Goal: Task Accomplishment & Management: Complete application form

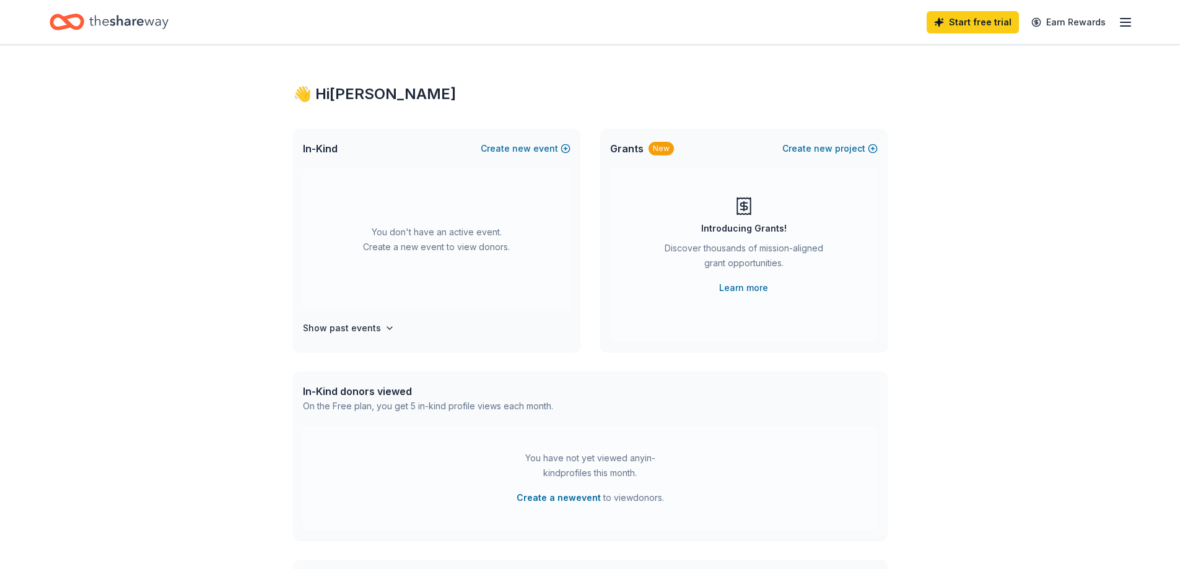
click at [661, 148] on div "New" at bounding box center [660, 149] width 25 height 14
click at [720, 219] on div "Introducing Grants! Discover thousands of mission-aligned grant opportunities. …" at bounding box center [744, 245] width 218 height 99
click at [849, 148] on button "Create new project" at bounding box center [829, 148] width 95 height 15
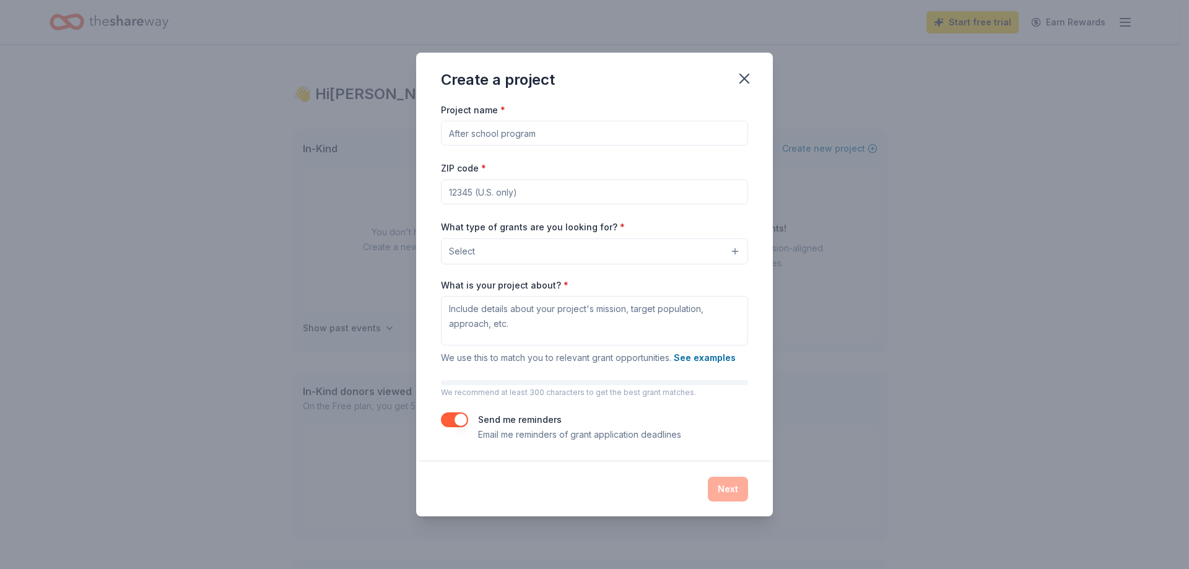
click at [546, 142] on input "Project name *" at bounding box center [594, 133] width 307 height 25
click at [520, 188] on input "ZIP code *" at bounding box center [594, 192] width 307 height 25
type input "01906"
click at [511, 256] on button "Select" at bounding box center [594, 251] width 307 height 26
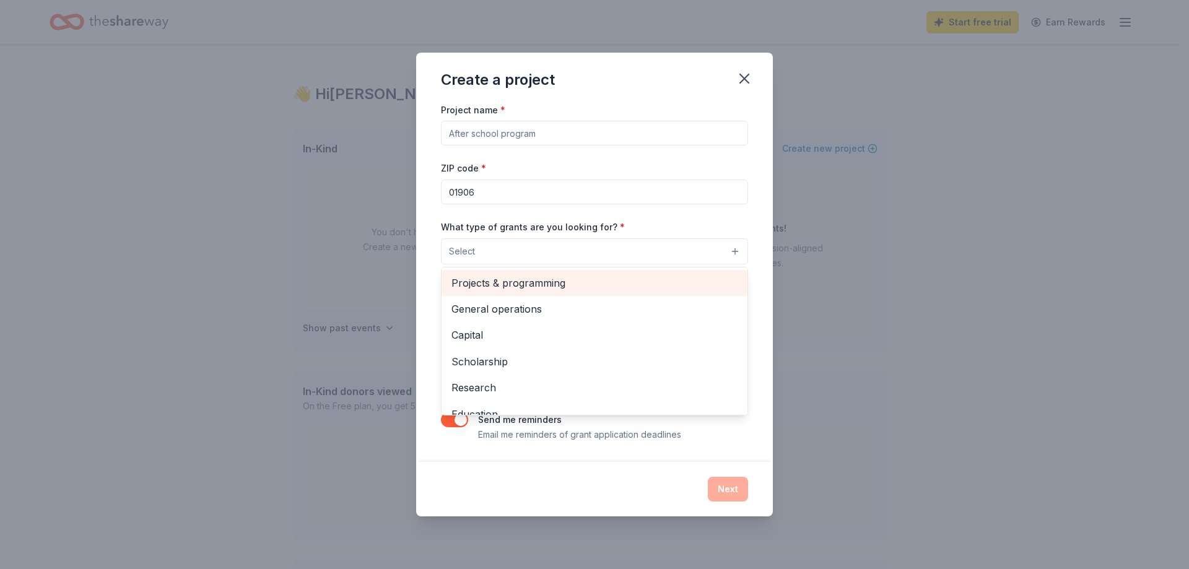
click at [514, 283] on span "Projects & programming" at bounding box center [595, 283] width 286 height 16
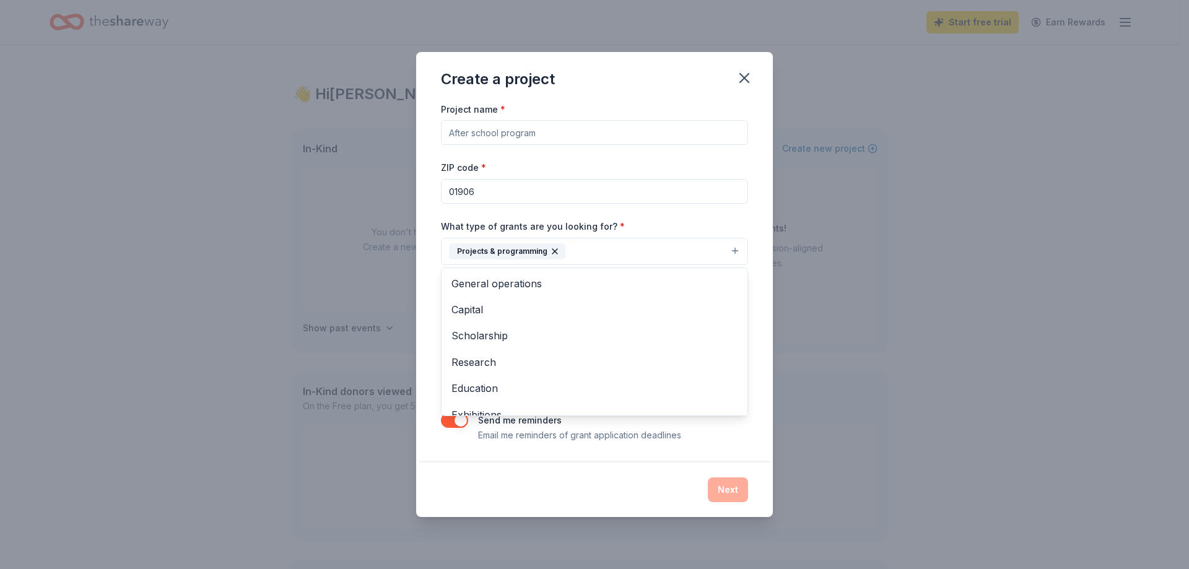
click at [849, 318] on div "Create a project Project name * ZIP code * 01906 What type of grants are you lo…" at bounding box center [594, 284] width 1189 height 569
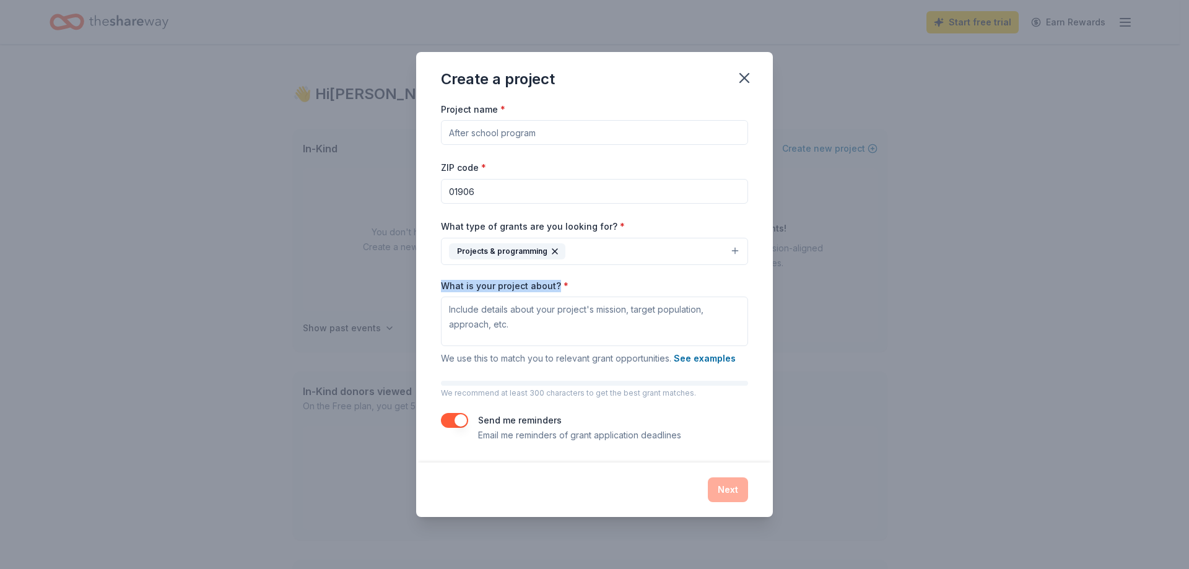
drag, startPoint x: 440, startPoint y: 282, endPoint x: 556, endPoint y: 281, distance: 115.2
click at [556, 281] on div "Project name * ZIP code * 01906 What type of grants are you looking for? * Proj…" at bounding box center [594, 282] width 357 height 361
copy label "What is your project about?"
click at [486, 312] on textarea "What is your project about? *" at bounding box center [594, 322] width 307 height 50
paste textarea "Project Title: Revere Parks & Recreation After School Sports Club Project Descr…"
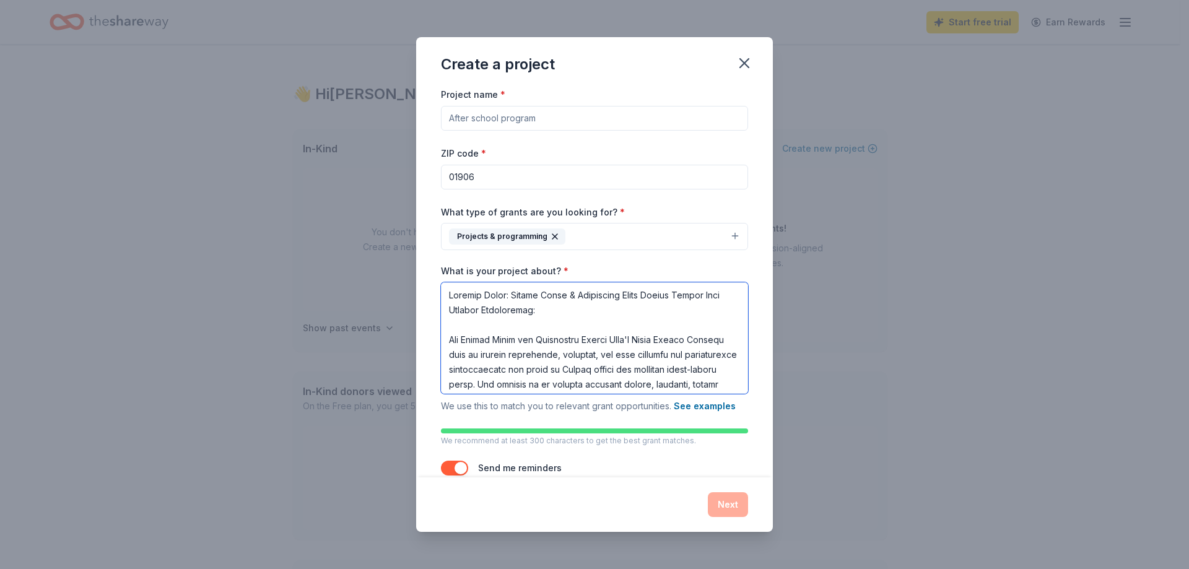
drag, startPoint x: 647, startPoint y: 314, endPoint x: 403, endPoint y: 287, distance: 244.9
click at [403, 287] on div "Create a project Project name * ZIP code * 01906 What type of grants are you lo…" at bounding box center [594, 284] width 1189 height 569
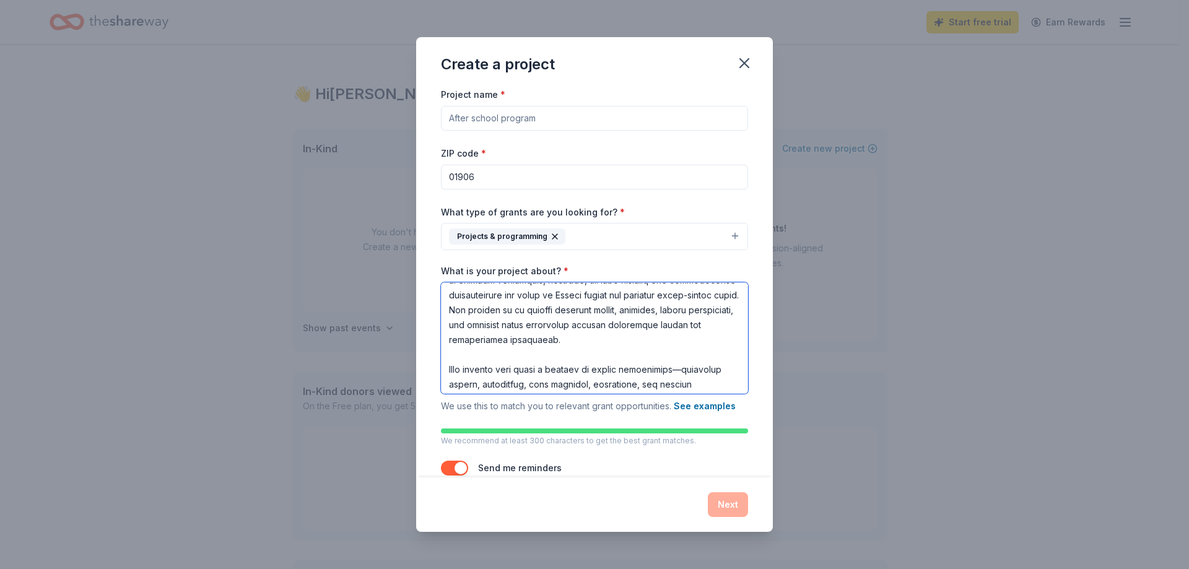
scroll to position [71, 0]
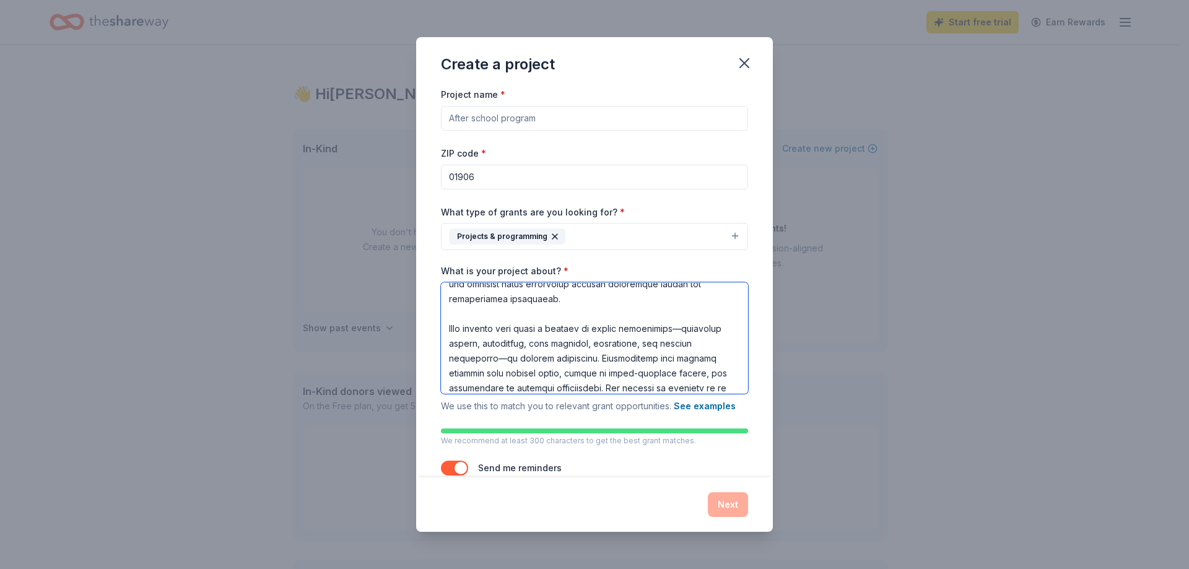
click at [476, 312] on textarea "What is your project about? *" at bounding box center [594, 337] width 307 height 111
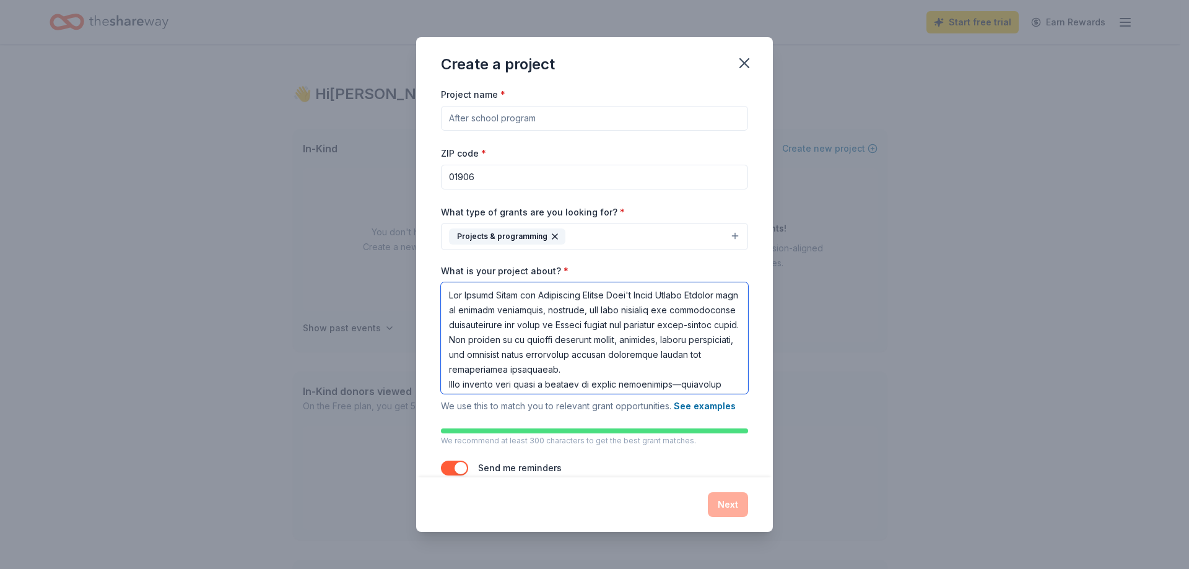
scroll to position [197, 0]
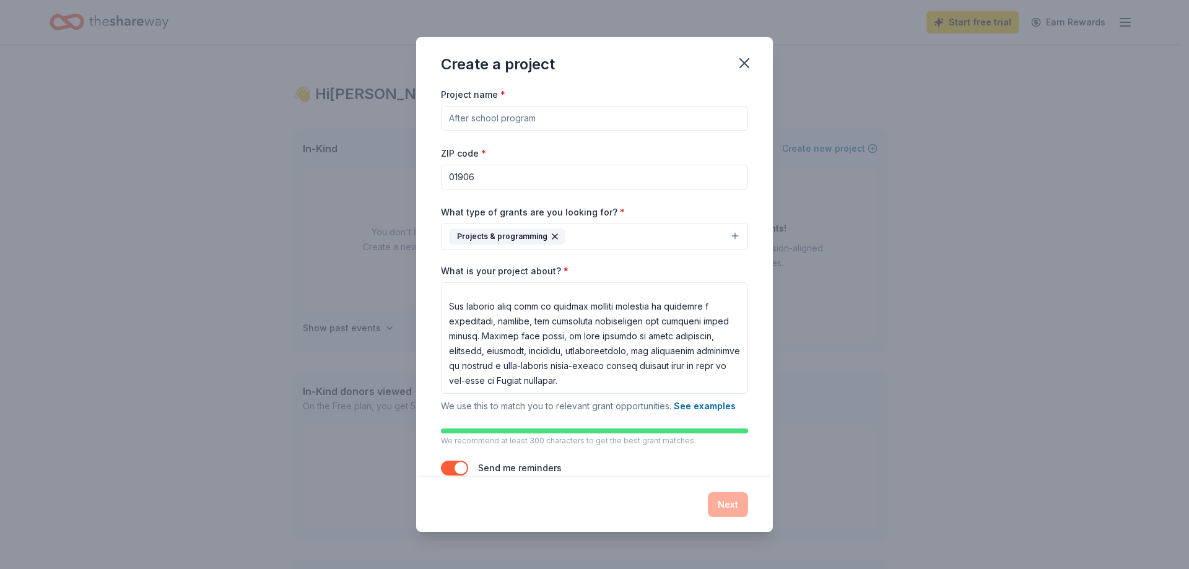
click at [621, 494] on div "Next" at bounding box center [594, 504] width 307 height 25
click at [718, 499] on div "Next" at bounding box center [594, 504] width 307 height 25
click at [590, 448] on div "Project name * ZIP code * 01906 What type of grants are you looking for? * Proj…" at bounding box center [594, 288] width 307 height 403
click at [644, 393] on div "What is your project about? * We use this to match you to relevant grant opport…" at bounding box center [594, 339] width 307 height 149
drag, startPoint x: 635, startPoint y: 389, endPoint x: 481, endPoint y: 332, distance: 163.8
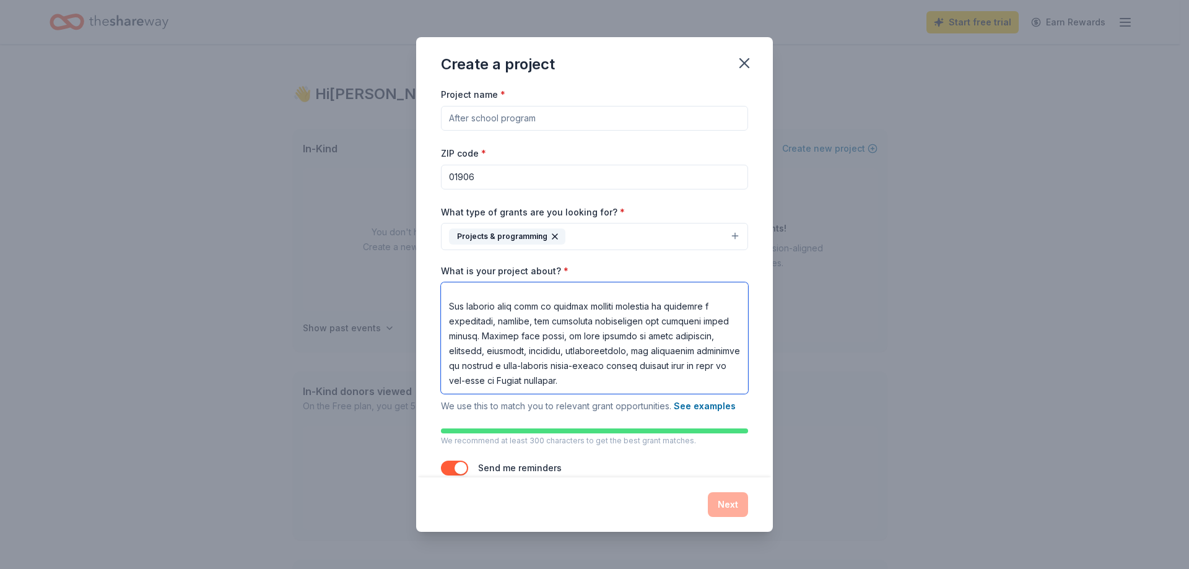
click at [481, 332] on textarea "What is your project about? *" at bounding box center [594, 337] width 307 height 111
click at [593, 360] on textarea "What is your project about? *" at bounding box center [594, 337] width 307 height 111
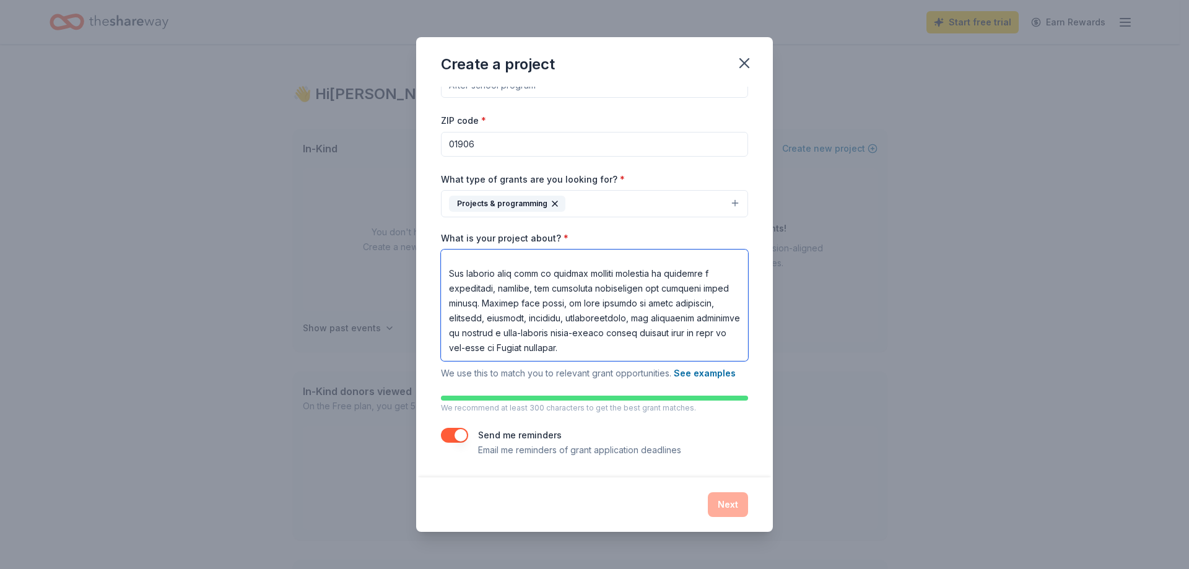
click at [492, 268] on textarea "What is your project about? *" at bounding box center [594, 305] width 307 height 111
click at [451, 272] on textarea "What is your project about? *" at bounding box center [594, 305] width 307 height 111
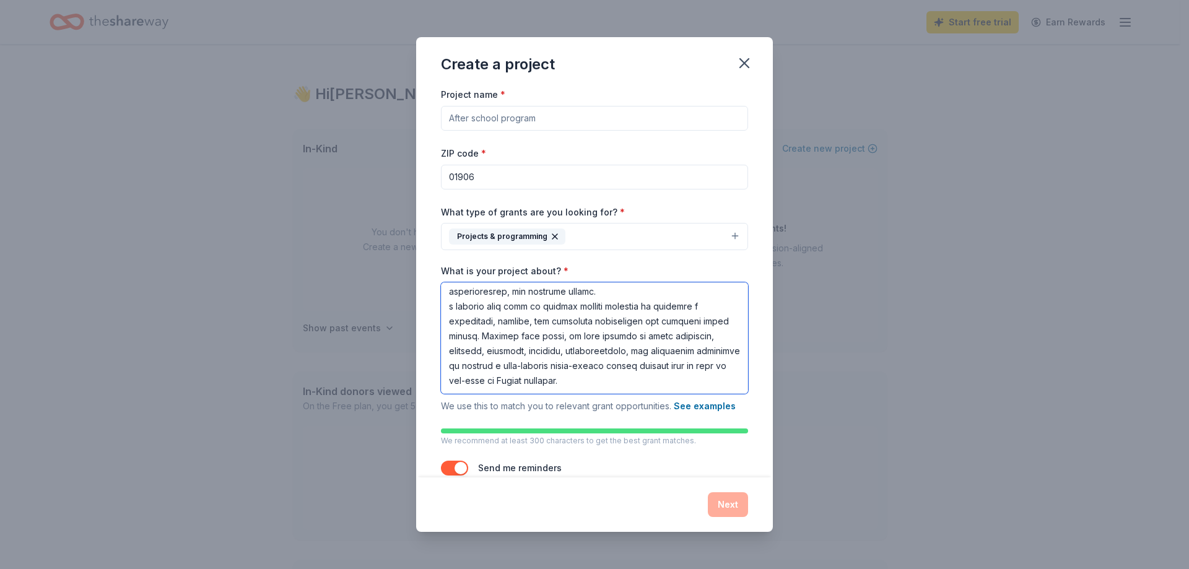
click at [530, 292] on textarea "What is your project about? *" at bounding box center [594, 337] width 307 height 111
click at [518, 295] on textarea "What is your project about? *" at bounding box center [594, 337] width 307 height 111
click at [455, 307] on textarea "What is your project about? *" at bounding box center [594, 337] width 307 height 111
type textarea "The Revere Parks and Recreation Sports Club's After School Program aims to prov…"
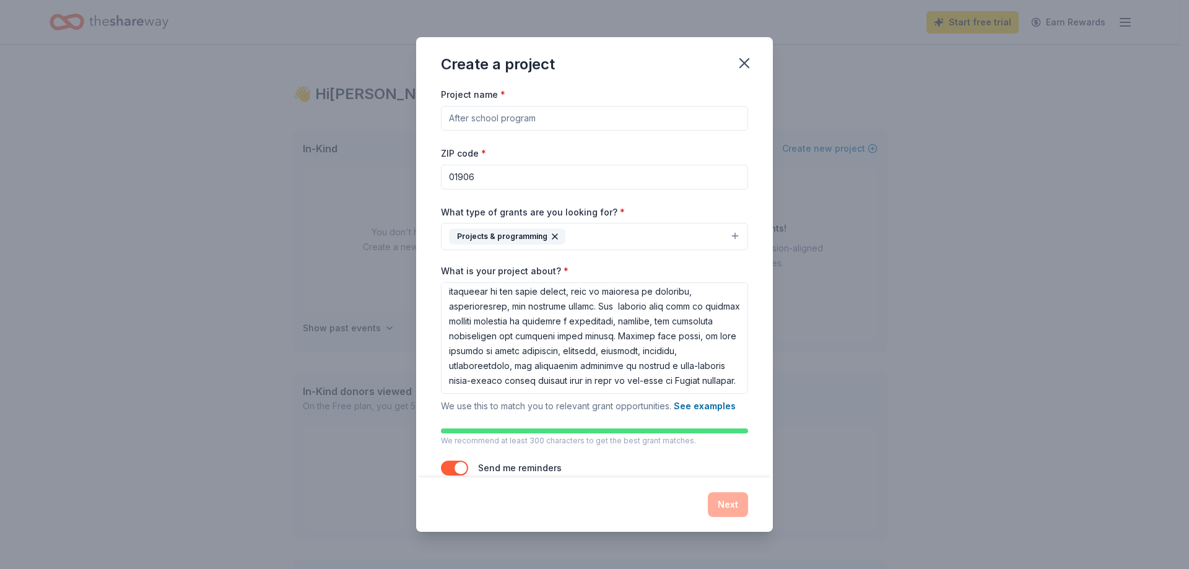
click at [445, 468] on button "button" at bounding box center [454, 468] width 27 height 15
click at [463, 468] on button "button" at bounding box center [454, 468] width 27 height 15
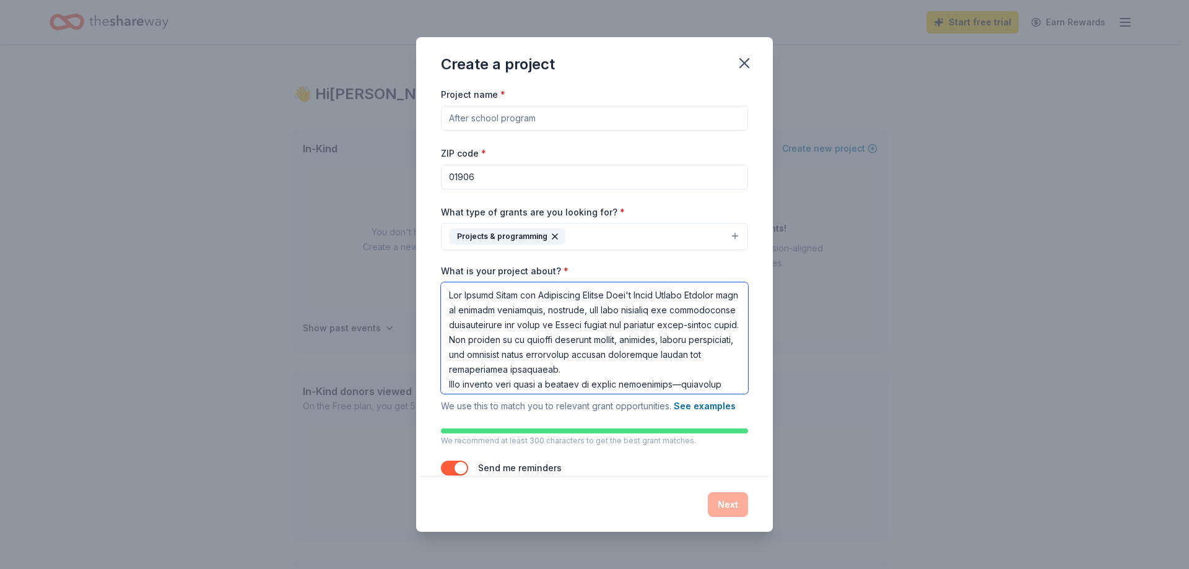
scroll to position [182, 0]
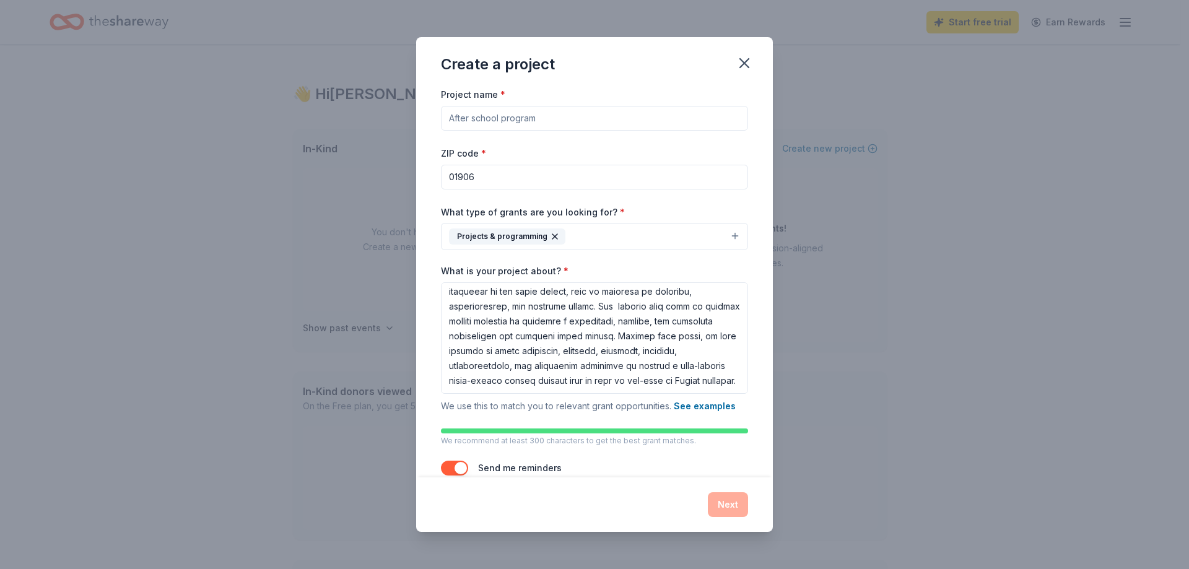
click at [730, 510] on div "Next" at bounding box center [594, 504] width 307 height 25
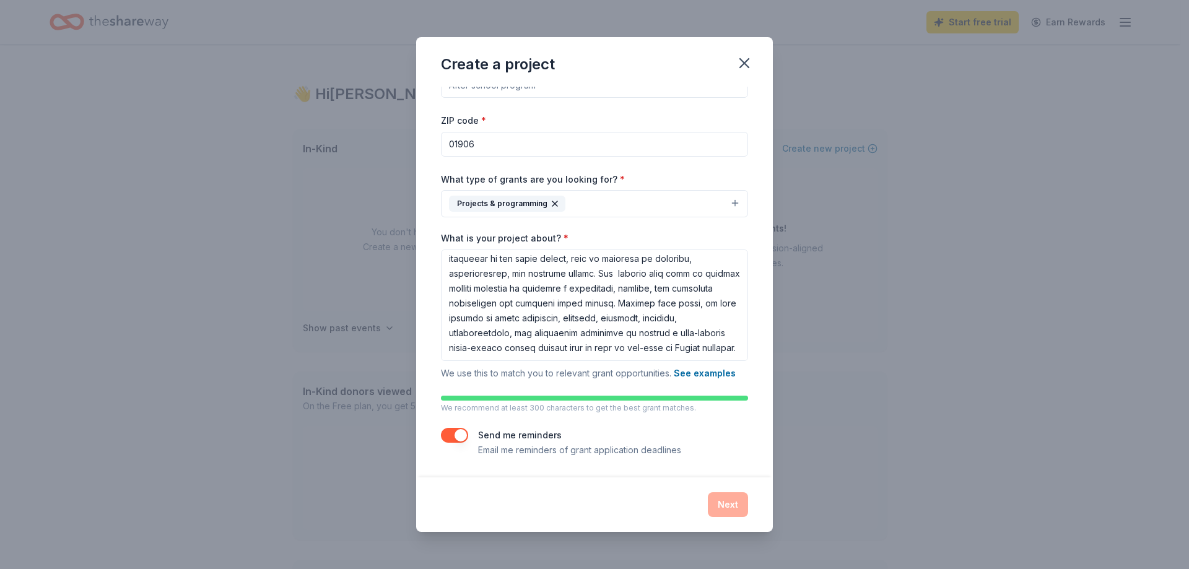
click at [591, 452] on p "Email me reminders of grant application deadlines" at bounding box center [579, 450] width 203 height 15
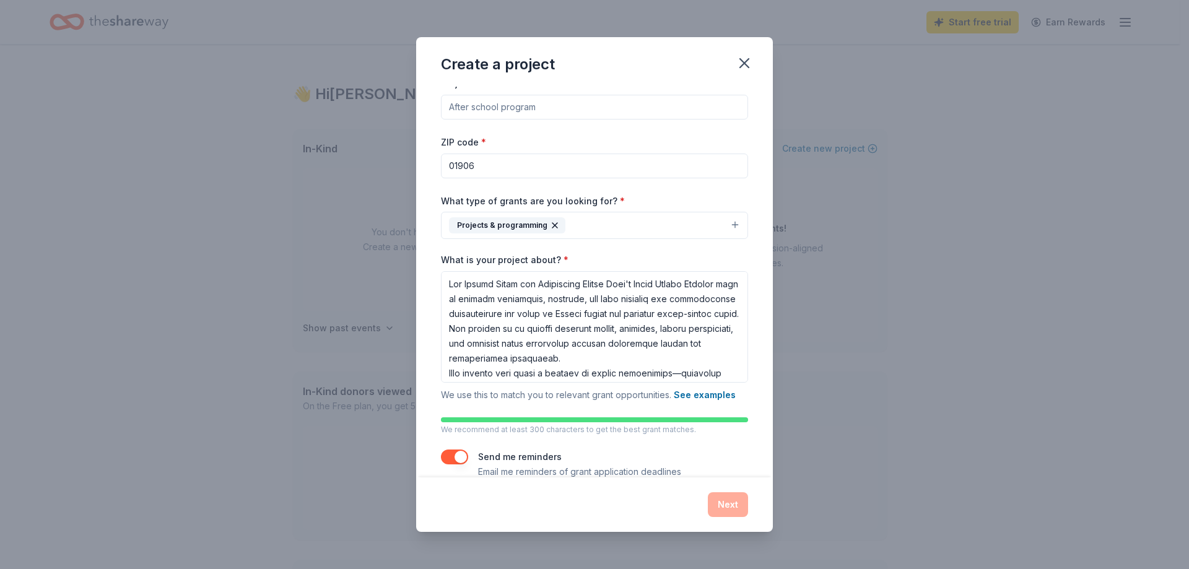
scroll to position [0, 0]
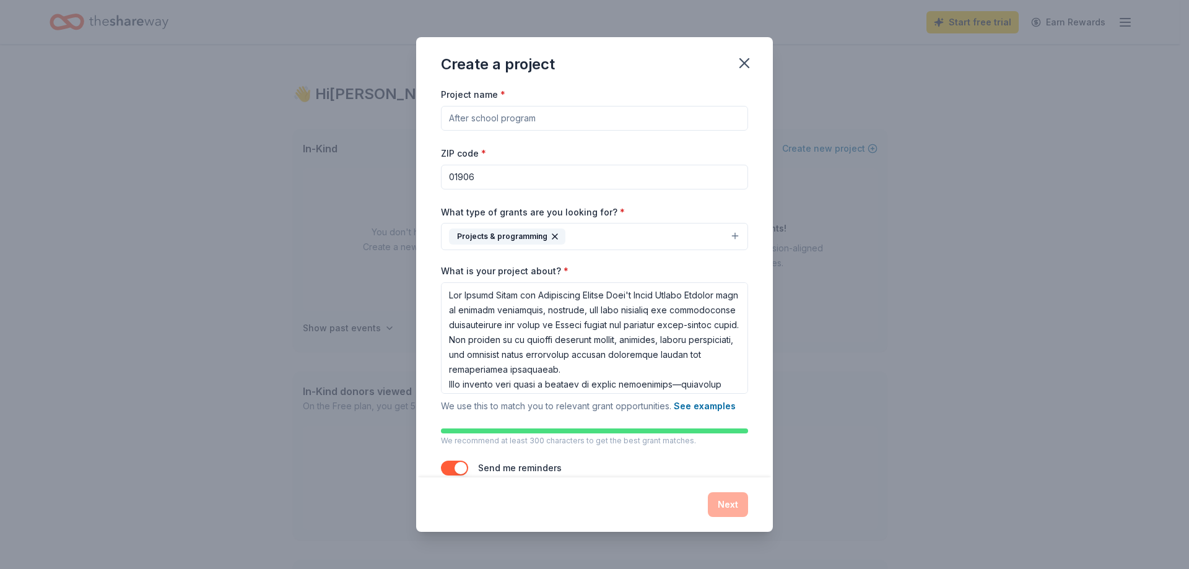
drag, startPoint x: 503, startPoint y: 183, endPoint x: 167, endPoint y: 173, distance: 335.9
click at [167, 173] on div "Create a project Project name * ZIP code * 01906 What type of grants are you lo…" at bounding box center [594, 284] width 1189 height 569
type input "02151"
click at [889, 419] on div "Create a project Project name * ZIP code * 02151 What type of grants are you lo…" at bounding box center [594, 284] width 1189 height 569
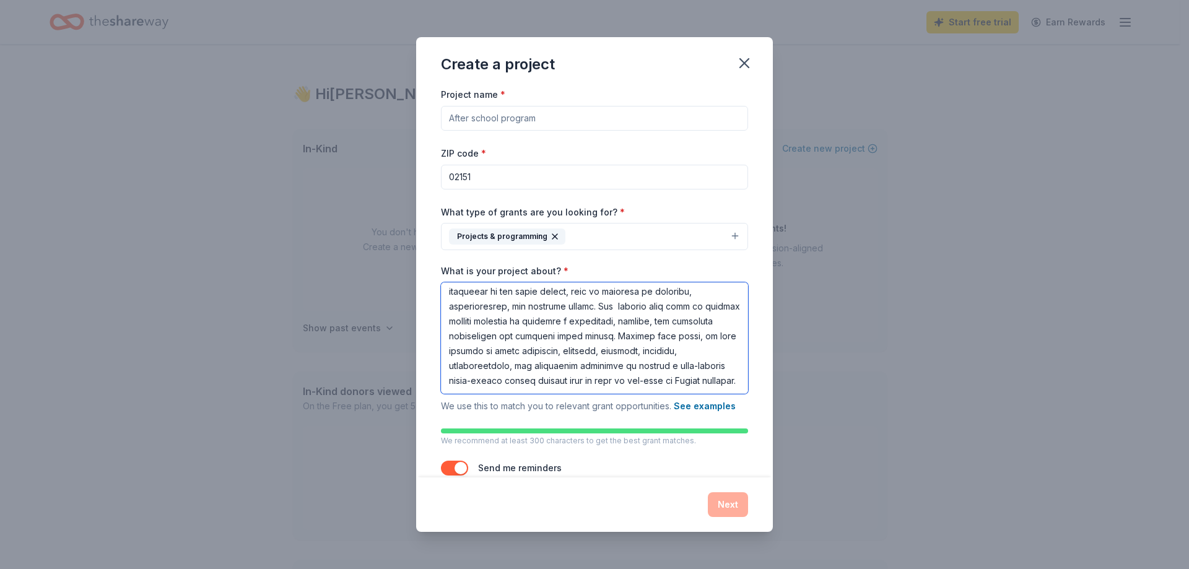
click at [525, 386] on textarea "What is your project about? *" at bounding box center [594, 337] width 307 height 111
drag, startPoint x: 525, startPoint y: 386, endPoint x: 440, endPoint y: 382, distance: 85.0
click at [440, 382] on div "Project name * ZIP code * 02151 What type of grants are you looking for? * Proj…" at bounding box center [594, 282] width 357 height 390
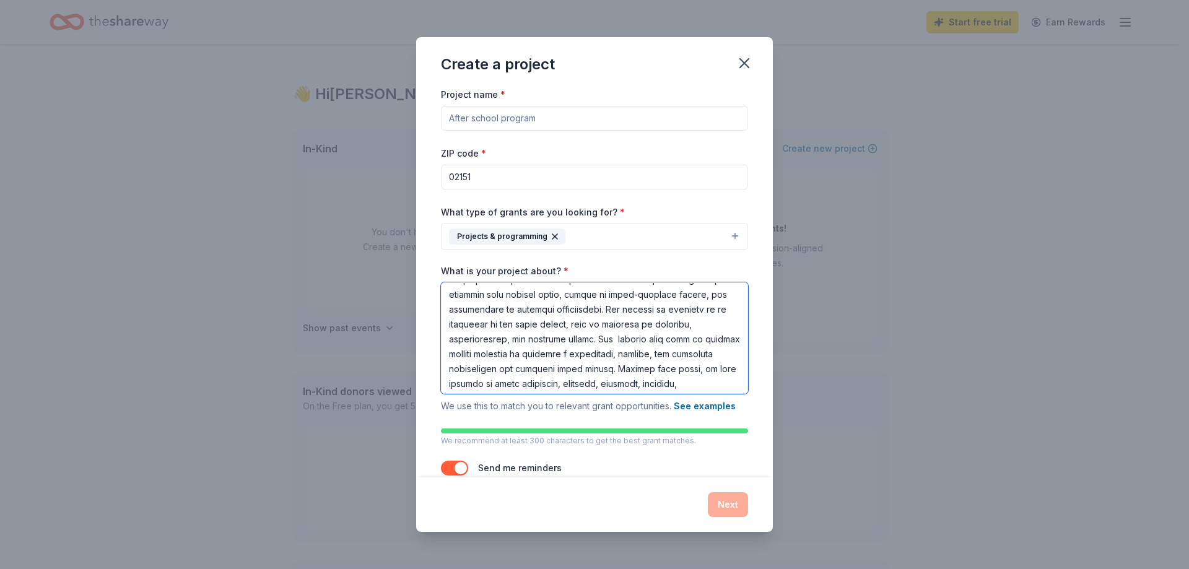
click at [531, 338] on textarea "What is your project about? *" at bounding box center [594, 337] width 307 height 111
drag, startPoint x: 519, startPoint y: 338, endPoint x: 720, endPoint y: 433, distance: 222.5
click at [720, 433] on div "Project name * ZIP code * 02151 What type of grants are you looking for? * Proj…" at bounding box center [594, 288] width 307 height 403
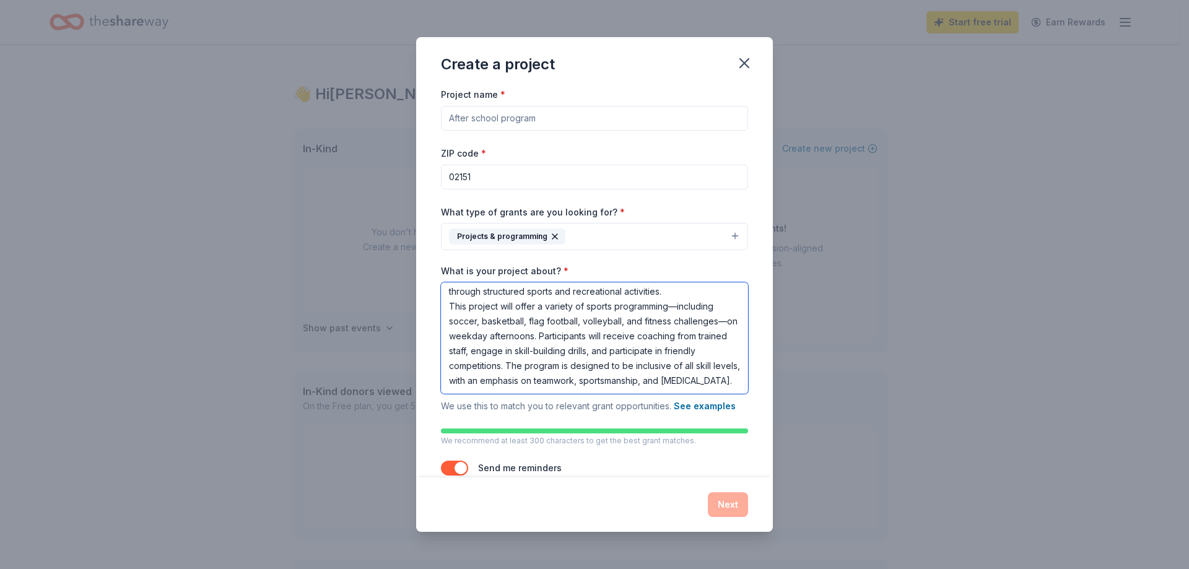
click at [590, 393] on textarea "The Revere Parks and Recreation Sports Club's After School Program aims to prov…" at bounding box center [594, 337] width 307 height 111
type textarea "The Revere Parks and Recreation Sports Club's After School Program aims to prov…"
click at [695, 407] on button "See examples" at bounding box center [705, 406] width 62 height 15
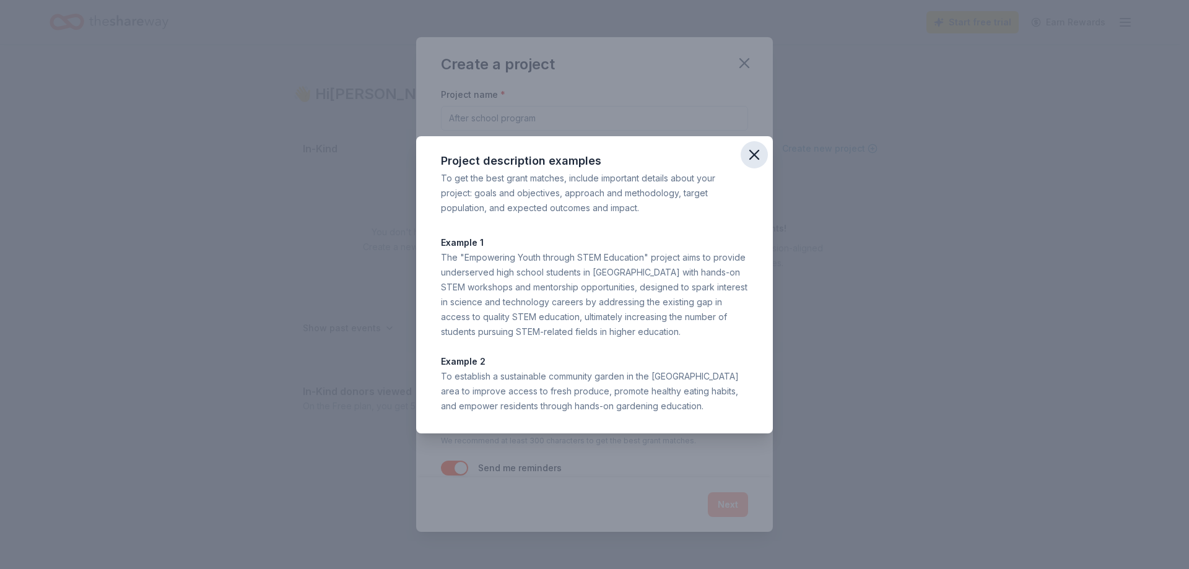
click at [754, 157] on icon "button" at bounding box center [754, 154] width 17 height 17
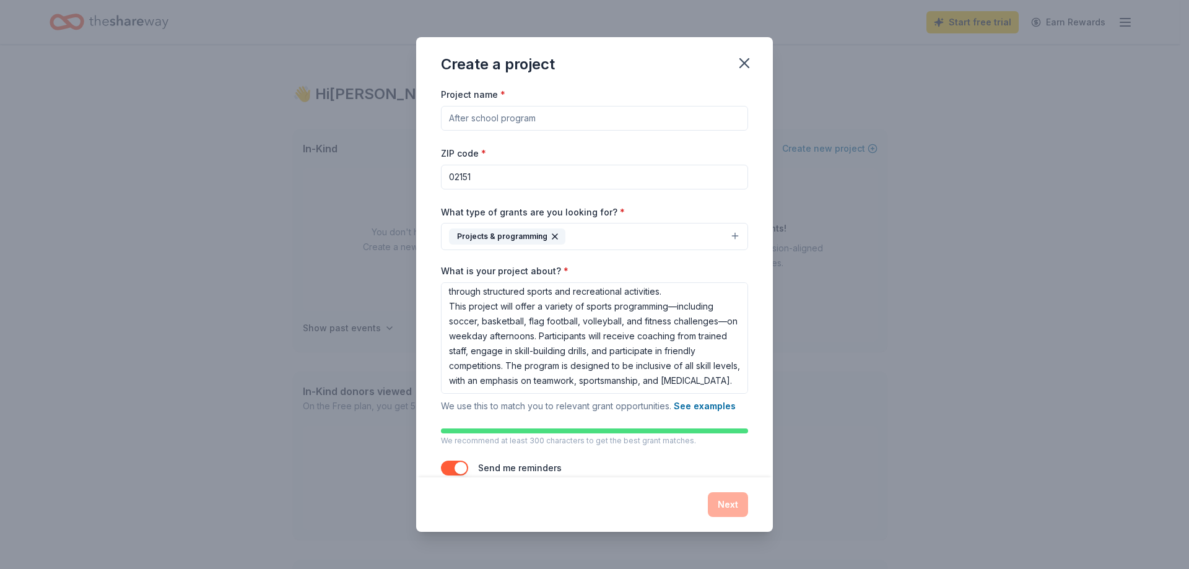
click at [471, 434] on div "We recommend at least 300 characters to get the best grant matches." at bounding box center [594, 437] width 307 height 17
click at [565, 109] on input "Project name *" at bounding box center [594, 118] width 307 height 25
click at [512, 122] on input "Project name *" at bounding box center [594, 118] width 307 height 25
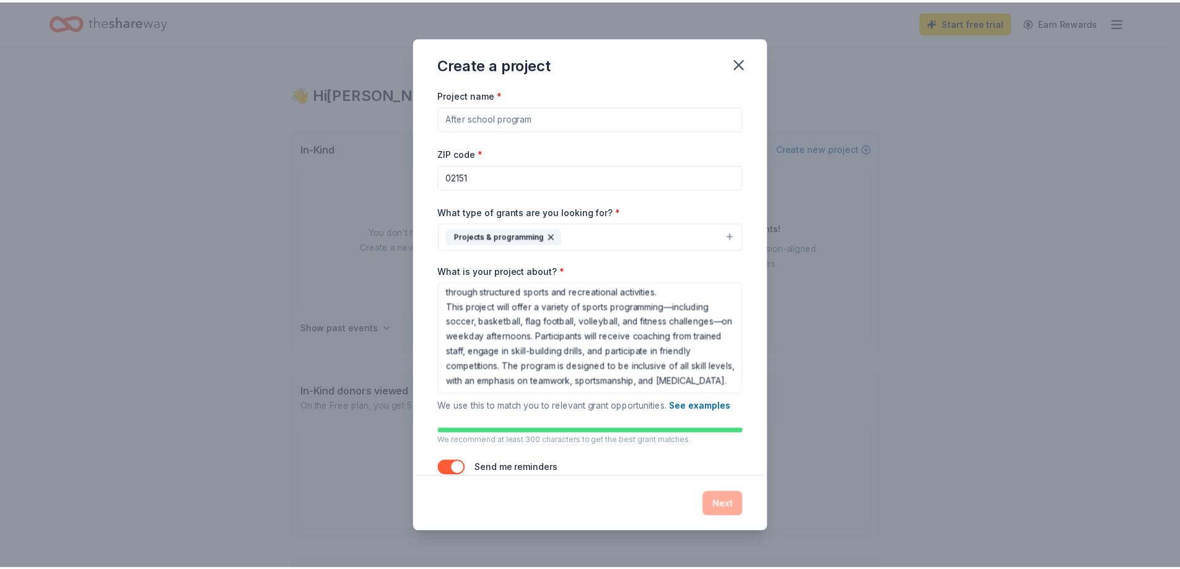
scroll to position [0, 0]
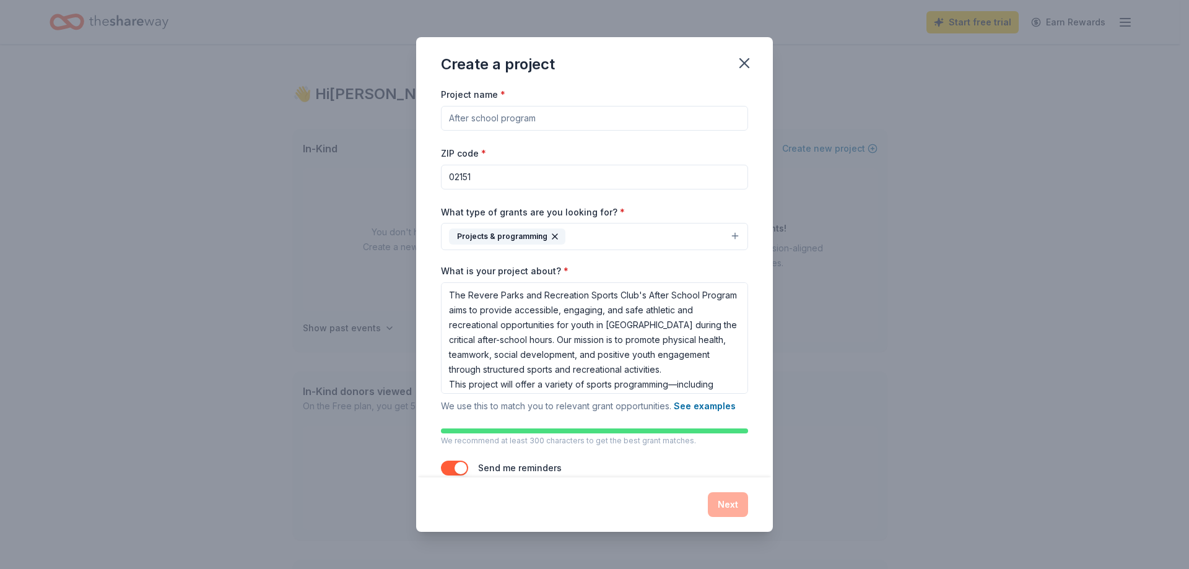
click at [495, 123] on input "Project name *" at bounding box center [594, 118] width 307 height 25
type input "After School Sports Club"
click at [735, 503] on button "Next" at bounding box center [728, 504] width 40 height 25
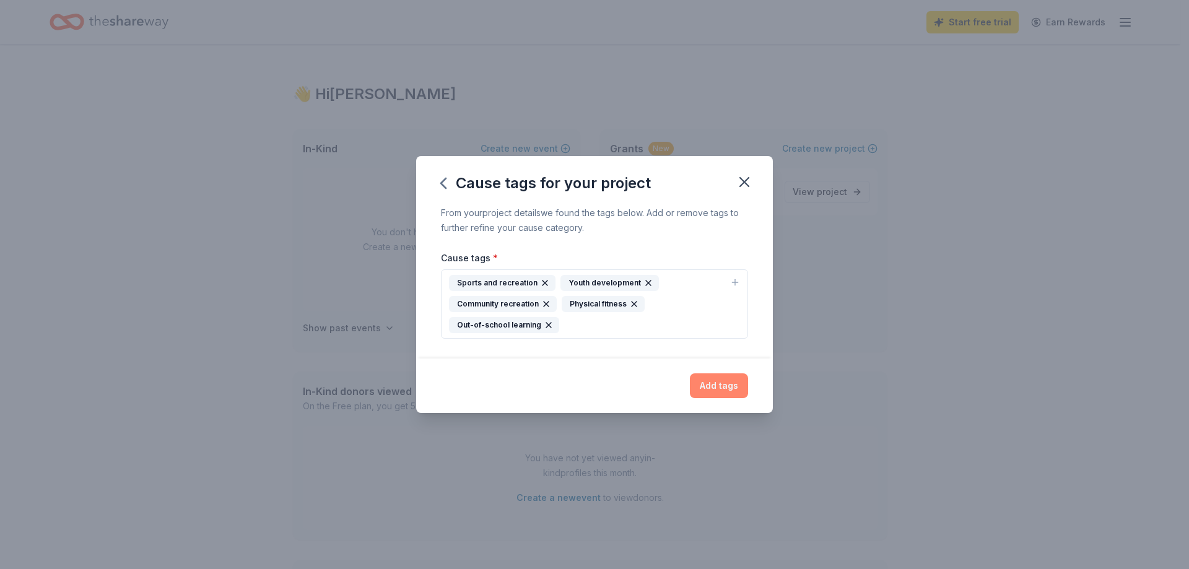
click at [702, 390] on button "Add tags" at bounding box center [719, 385] width 58 height 25
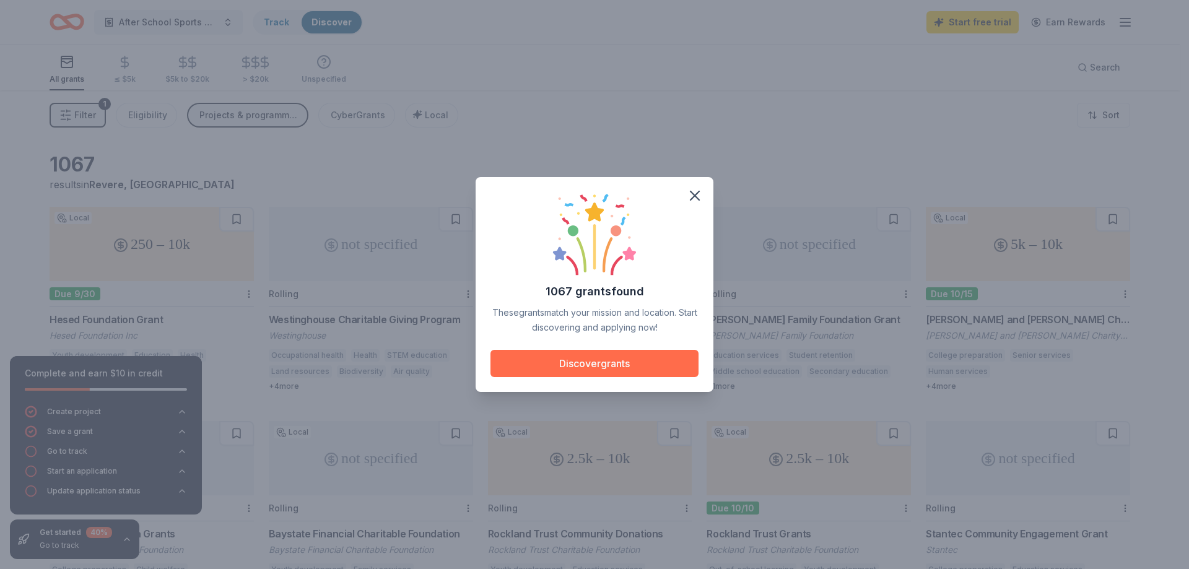
click at [614, 361] on button "Discover grants" at bounding box center [595, 363] width 208 height 27
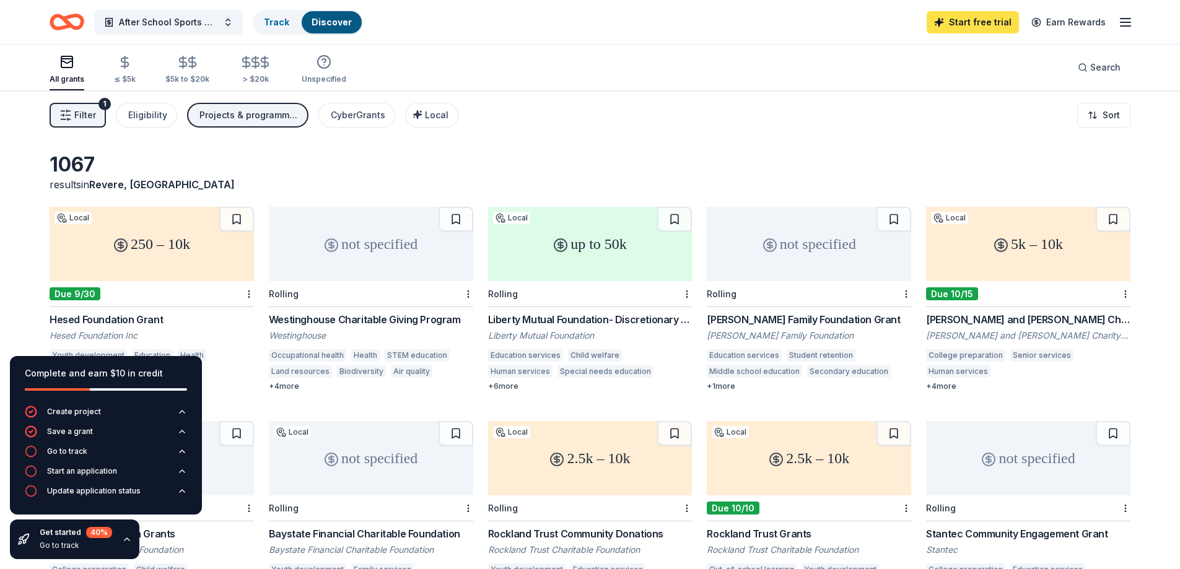
click at [967, 18] on link "Start free trial" at bounding box center [973, 22] width 92 height 22
click at [986, 22] on link "Start free trial" at bounding box center [973, 22] width 92 height 22
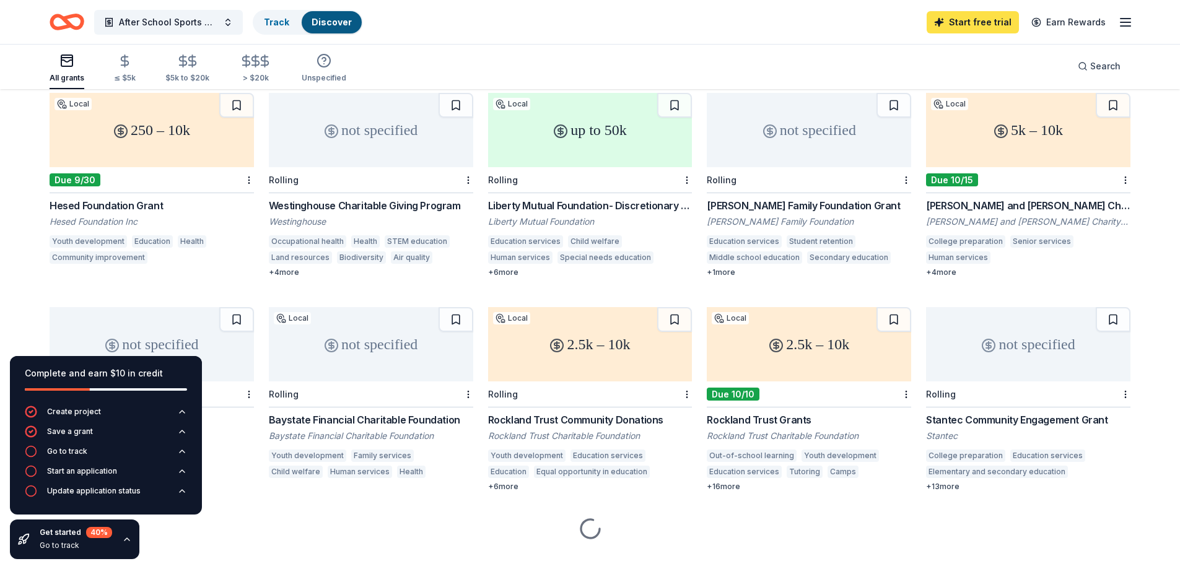
scroll to position [124, 0]
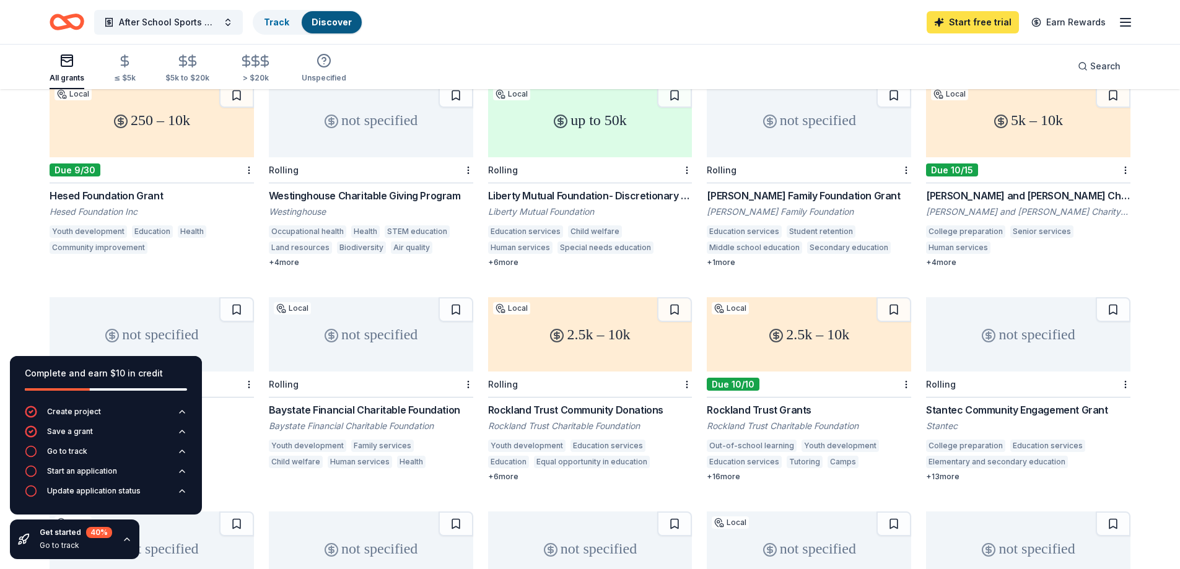
click at [986, 22] on link "Start free trial" at bounding box center [973, 22] width 92 height 22
click at [976, 21] on link "Start free trial" at bounding box center [973, 22] width 92 height 22
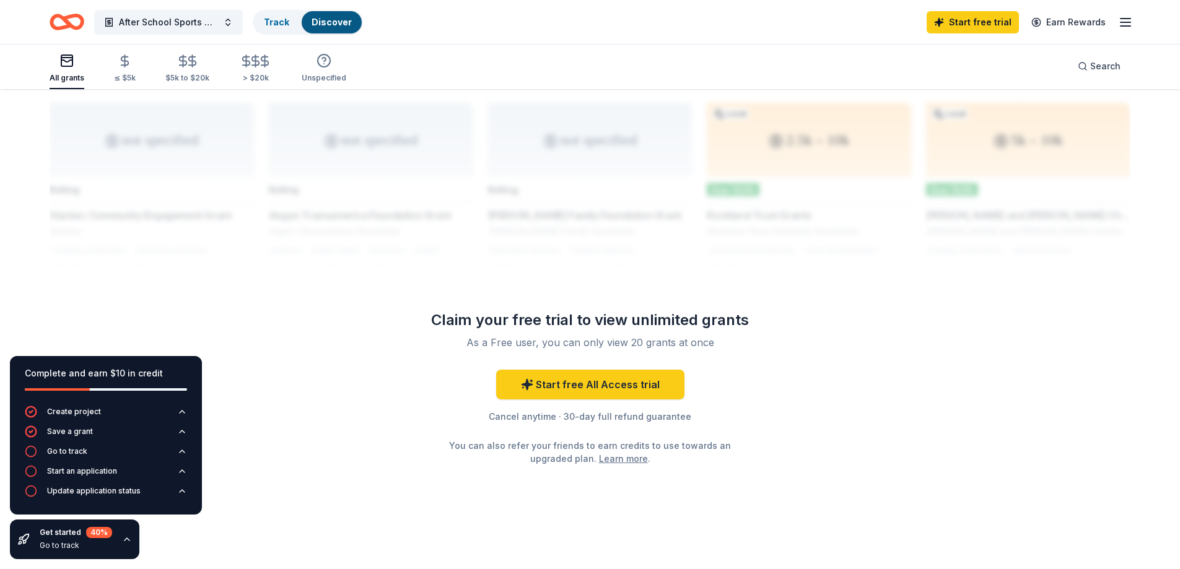
scroll to position [930, 0]
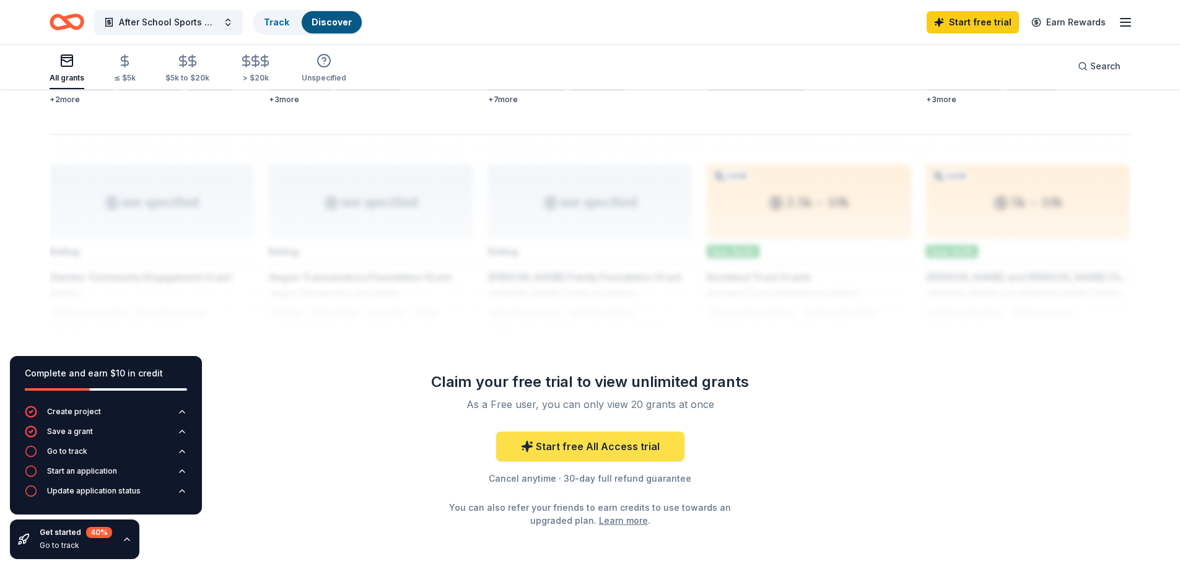
click at [619, 449] on link "Start free All Access trial" at bounding box center [590, 447] width 188 height 30
click at [977, 25] on link "Start free trial" at bounding box center [973, 22] width 92 height 22
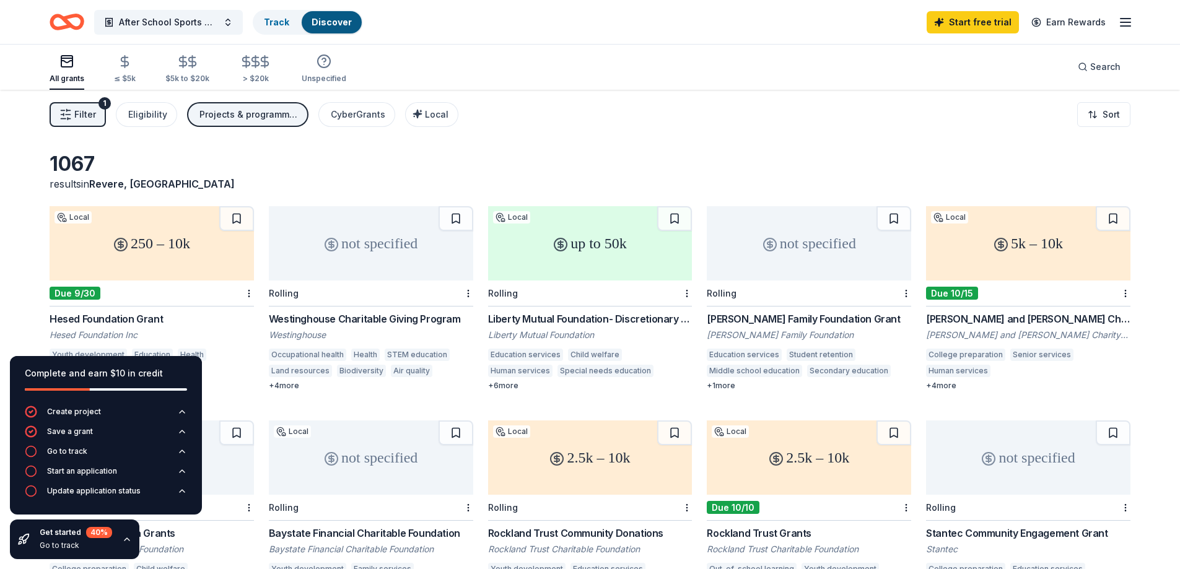
scroll to position [0, 0]
click at [599, 318] on div "Liberty Mutual Foundation- Discretionary Grants" at bounding box center [590, 319] width 204 height 15
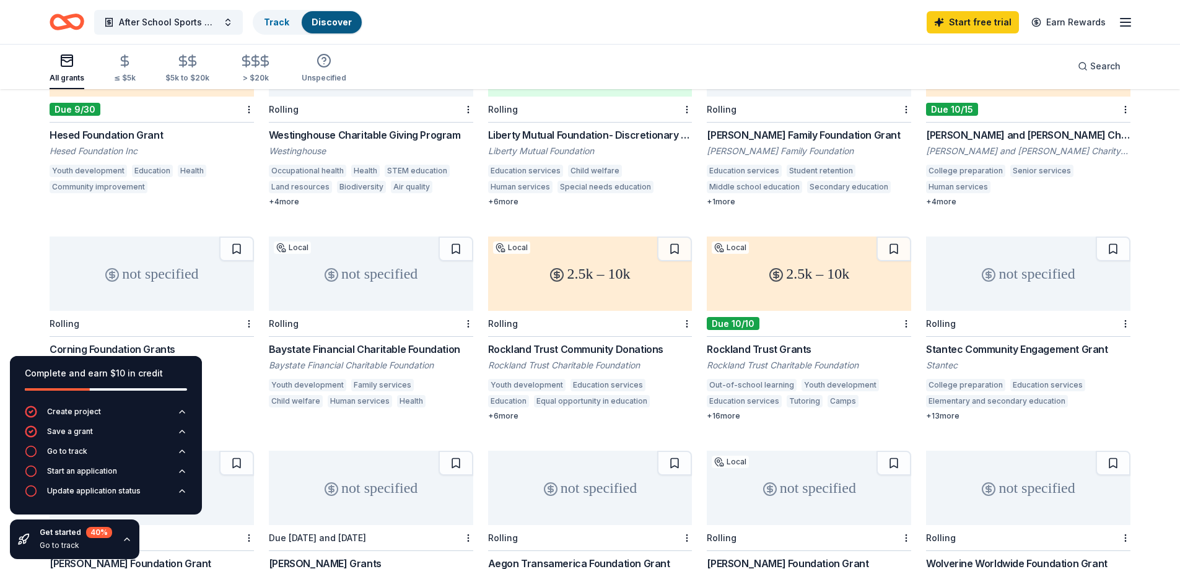
scroll to position [186, 0]
click at [632, 341] on div "Rockland Trust Community Donations" at bounding box center [590, 348] width 204 height 15
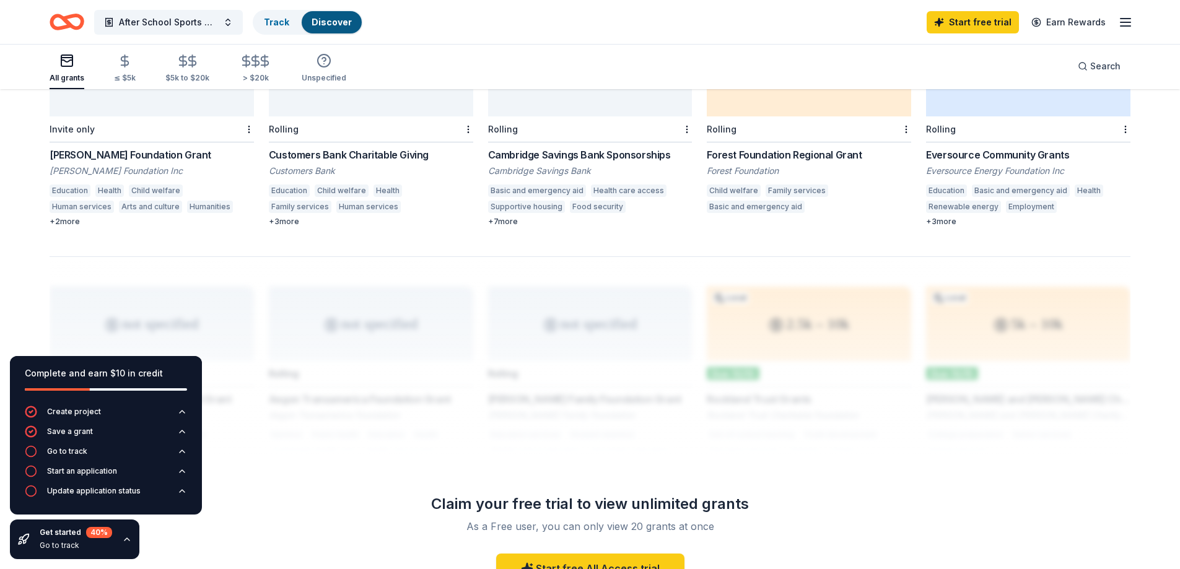
scroll to position [681, 0]
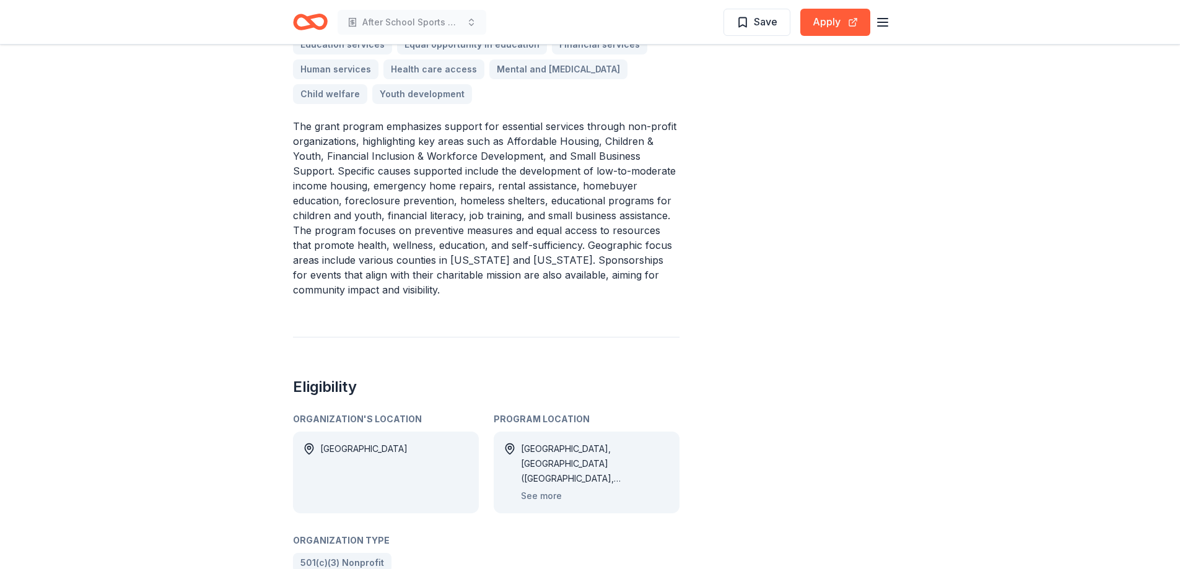
scroll to position [248, 0]
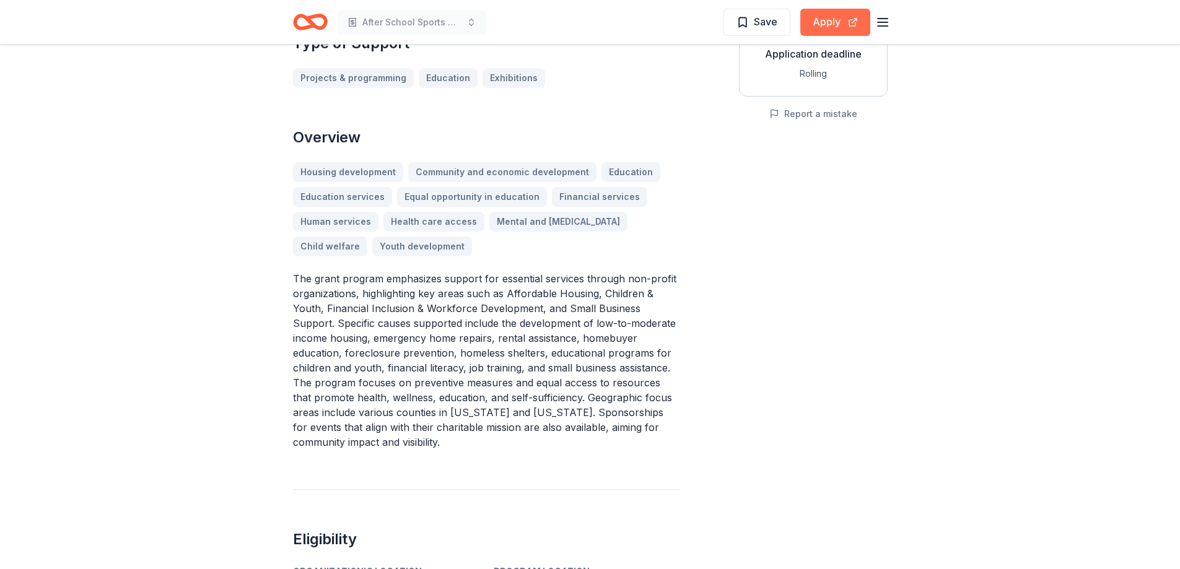
click at [836, 30] on button "Apply" at bounding box center [835, 22] width 70 height 27
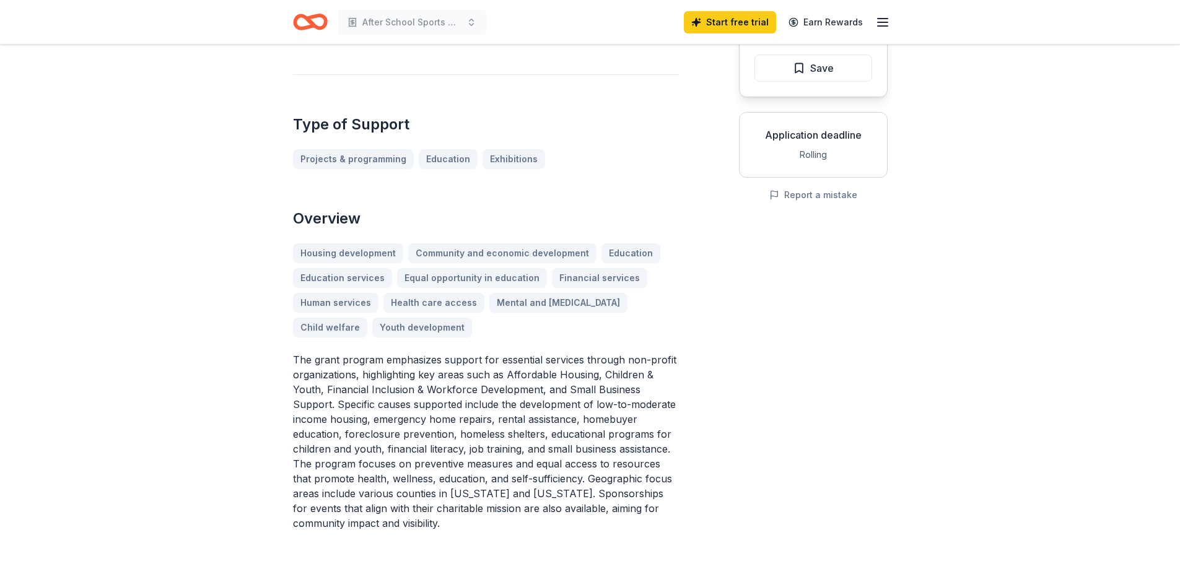
scroll to position [62, 0]
